Goal: Navigation & Orientation: Find specific page/section

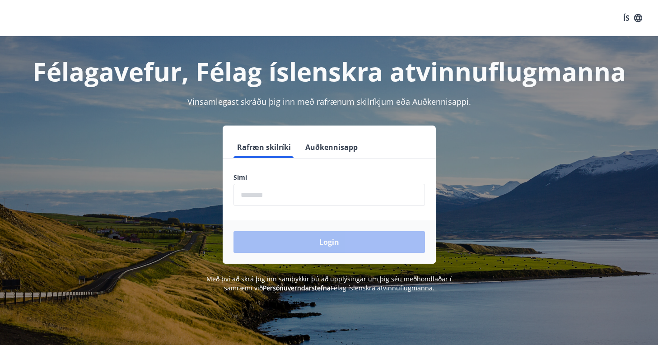
click at [300, 191] on input "phone" at bounding box center [328, 195] width 191 height 22
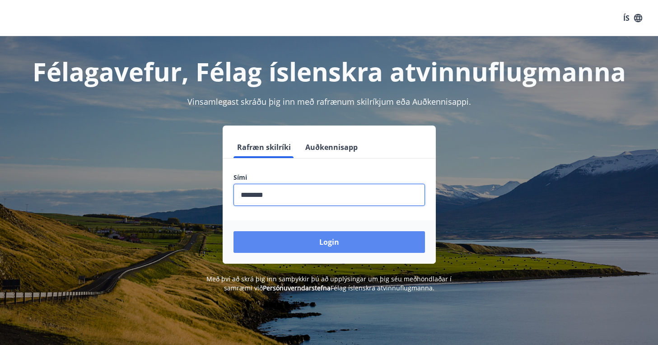
type input "********"
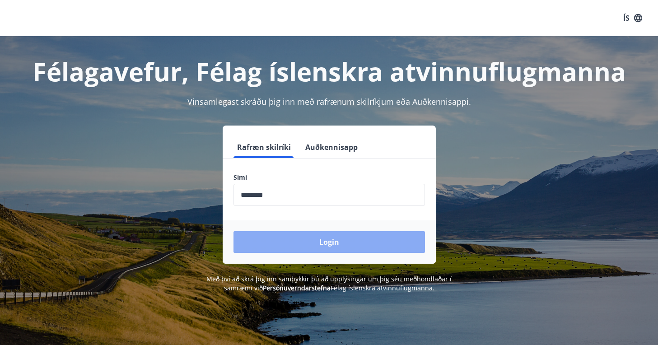
click at [339, 247] on button "Login" at bounding box center [328, 242] width 191 height 22
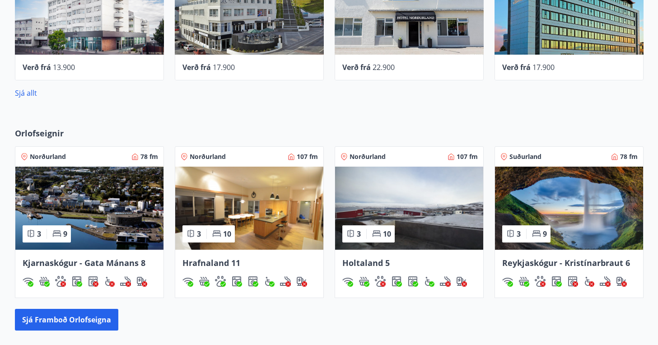
scroll to position [461, 0]
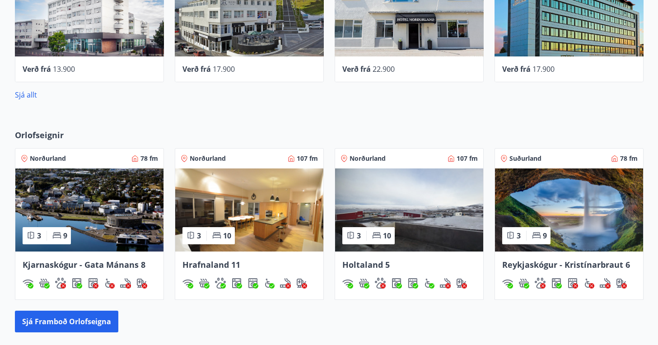
click at [568, 227] on img at bounding box center [569, 209] width 148 height 83
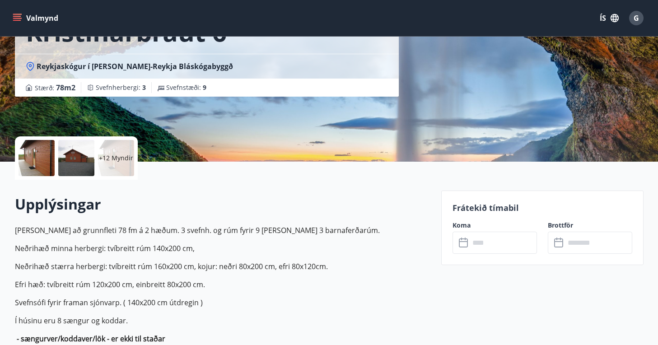
scroll to position [111, 0]
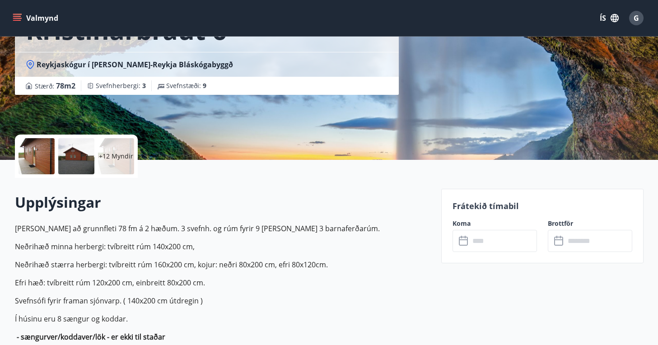
click at [40, 156] on div at bounding box center [37, 156] width 36 height 36
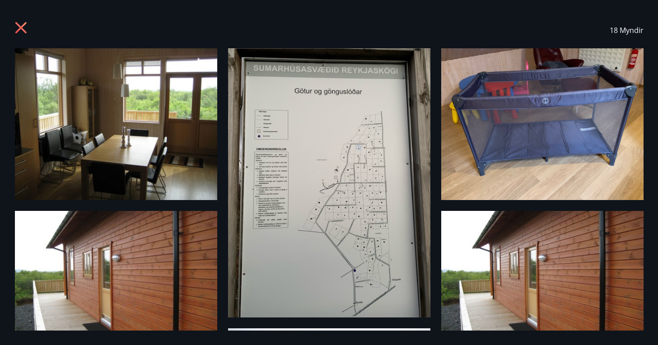
scroll to position [0, 0]
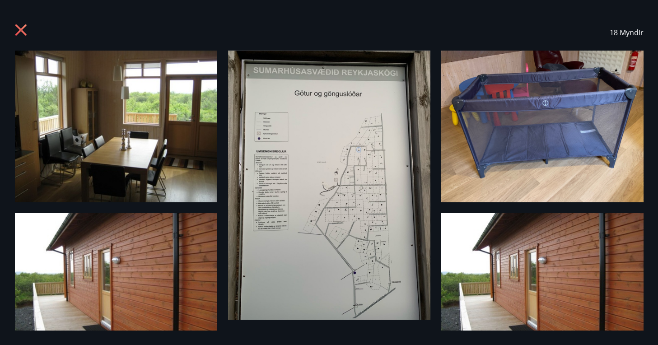
click at [20, 32] on icon at bounding box center [22, 31] width 14 height 14
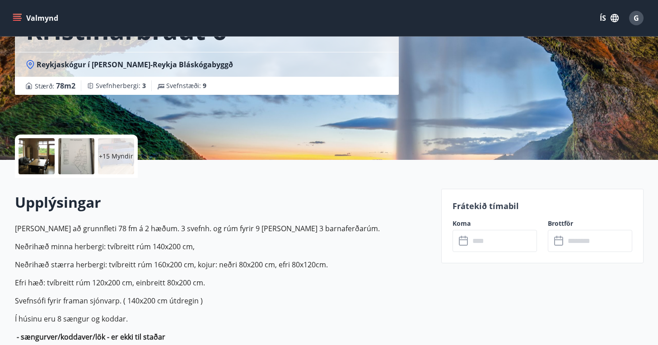
click at [19, 19] on icon "menu" at bounding box center [17, 18] width 9 height 9
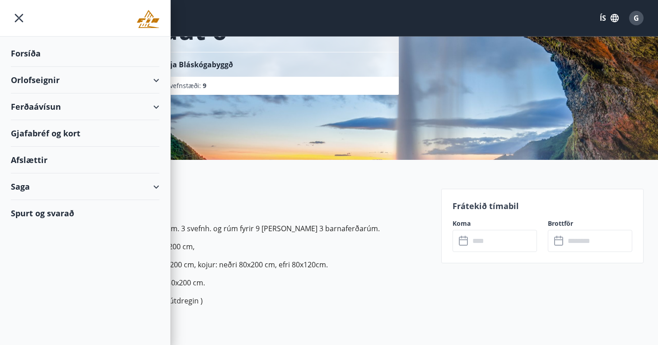
click at [160, 84] on icon at bounding box center [156, 80] width 11 height 11
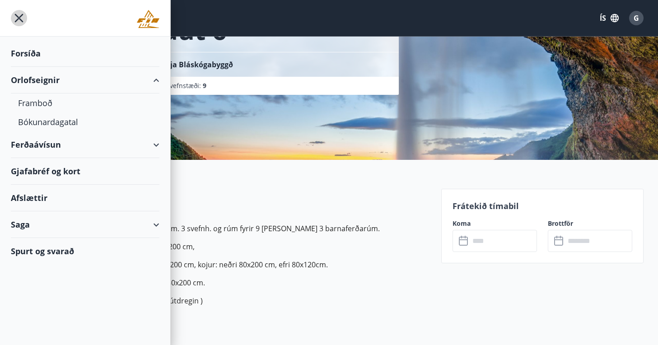
click at [16, 20] on icon "menu" at bounding box center [19, 18] width 16 height 16
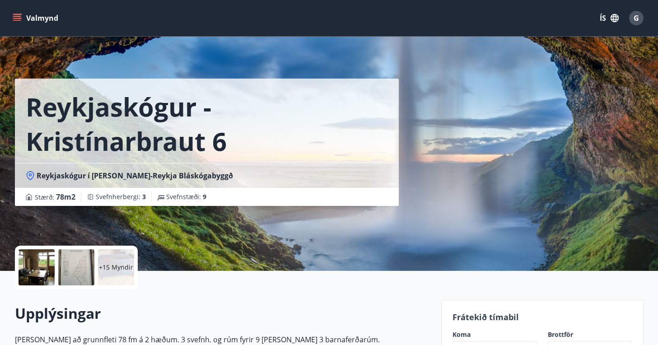
scroll to position [111, 0]
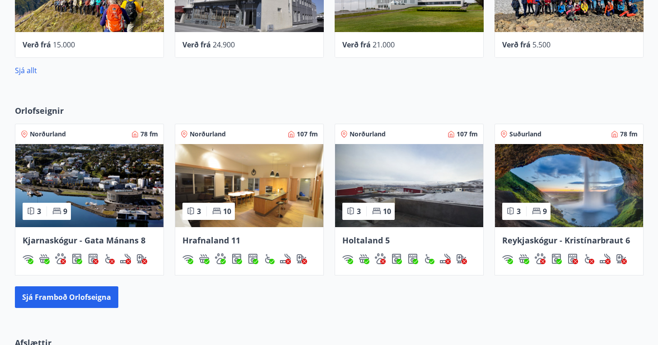
scroll to position [486, 0]
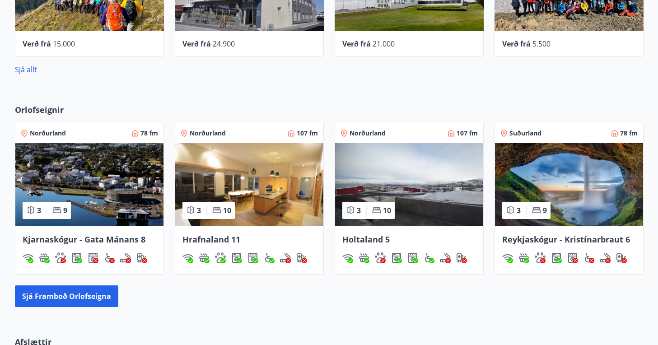
click at [80, 240] on span "Kjarnaskógur - Gata Mánans 8" at bounding box center [84, 239] width 123 height 11
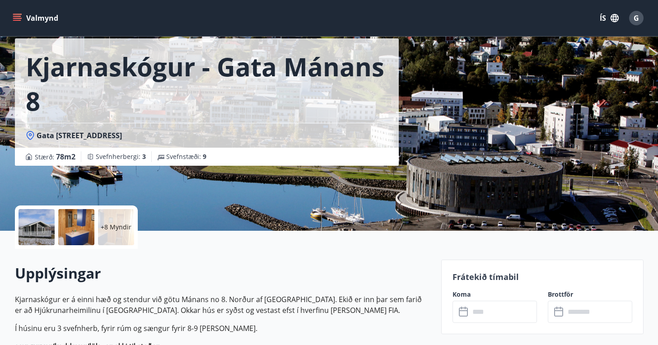
scroll to position [42, 0]
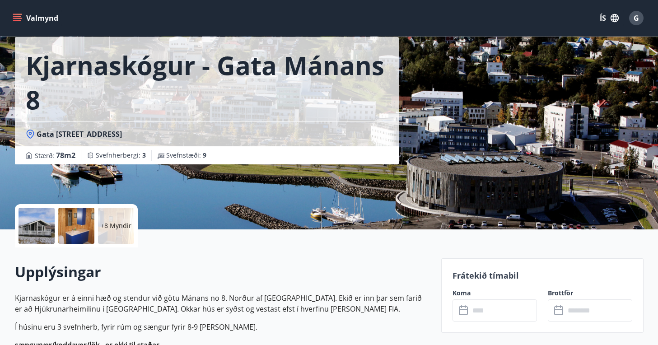
click at [40, 226] on div at bounding box center [37, 226] width 36 height 36
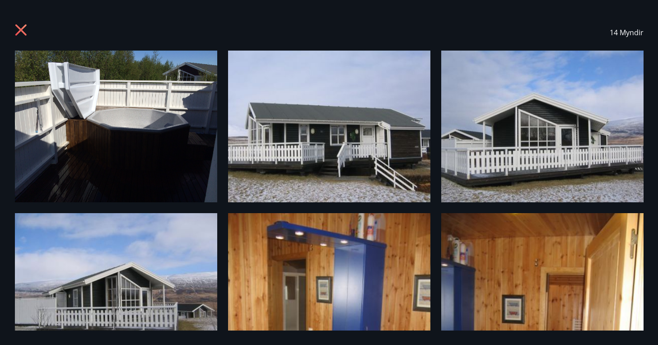
scroll to position [0, 0]
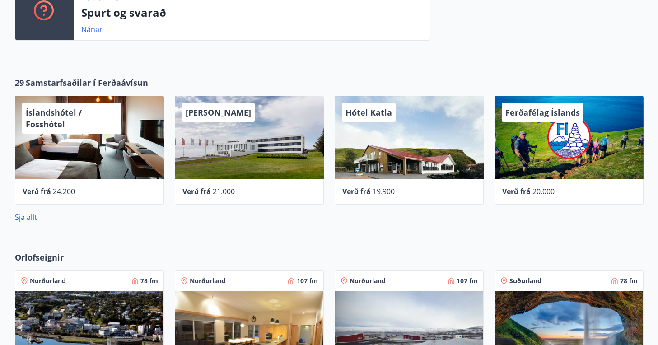
scroll to position [330, 0]
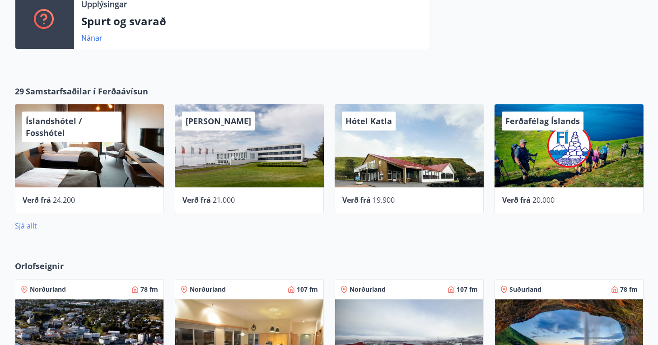
click at [26, 227] on link "Sjá allt" at bounding box center [26, 226] width 22 height 10
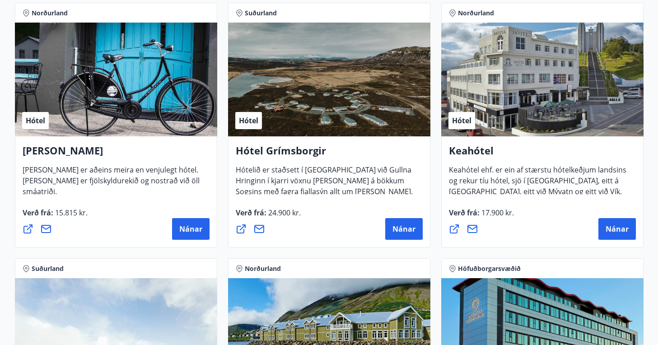
scroll to position [434, 0]
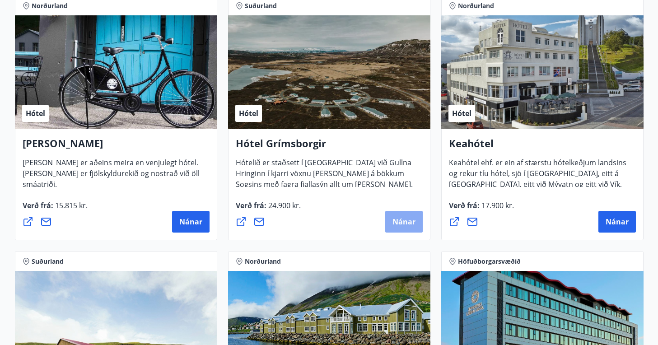
click at [401, 223] on span "Nánar" at bounding box center [403, 222] width 23 height 10
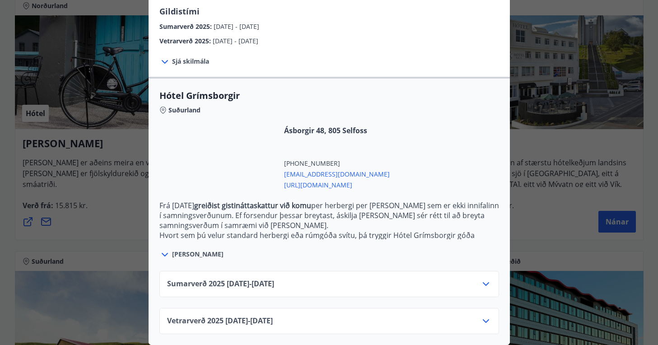
scroll to position [163, 0]
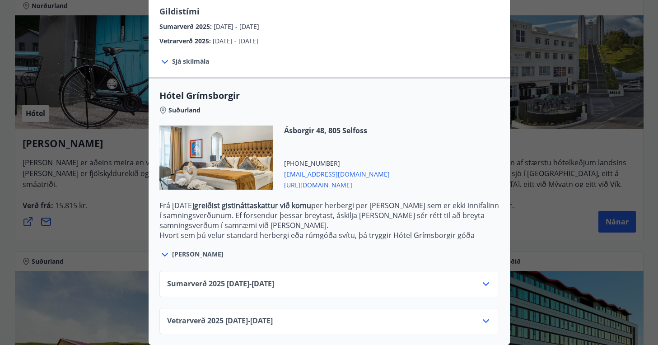
click at [484, 322] on icon at bounding box center [486, 321] width 11 height 11
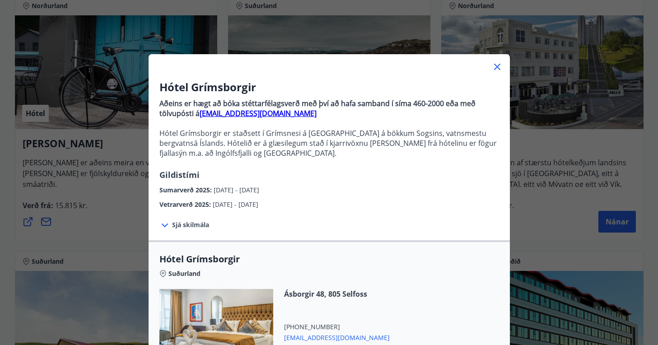
scroll to position [0, 0]
click at [497, 65] on icon at bounding box center [497, 66] width 11 height 11
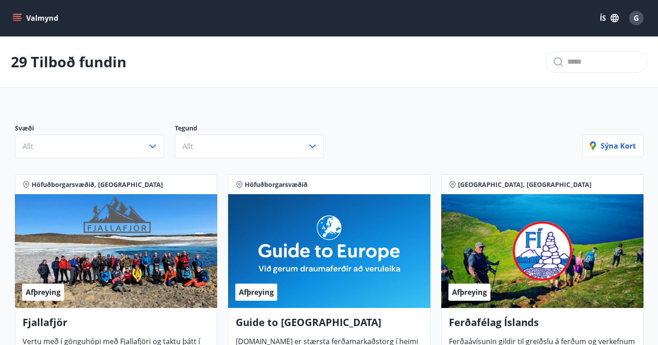
click at [633, 19] on div "G" at bounding box center [636, 18] width 14 height 14
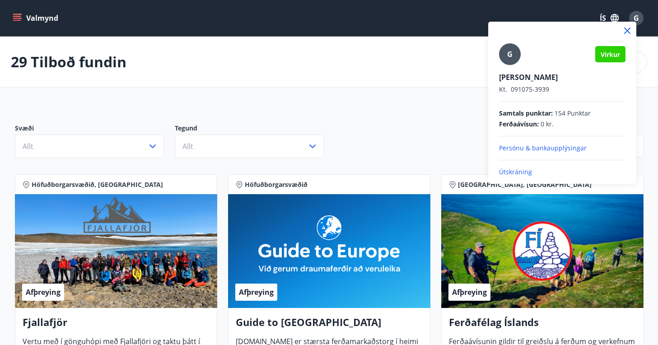
click at [514, 172] on p "Útskráning" at bounding box center [562, 172] width 126 height 9
